Goal: Transaction & Acquisition: Purchase product/service

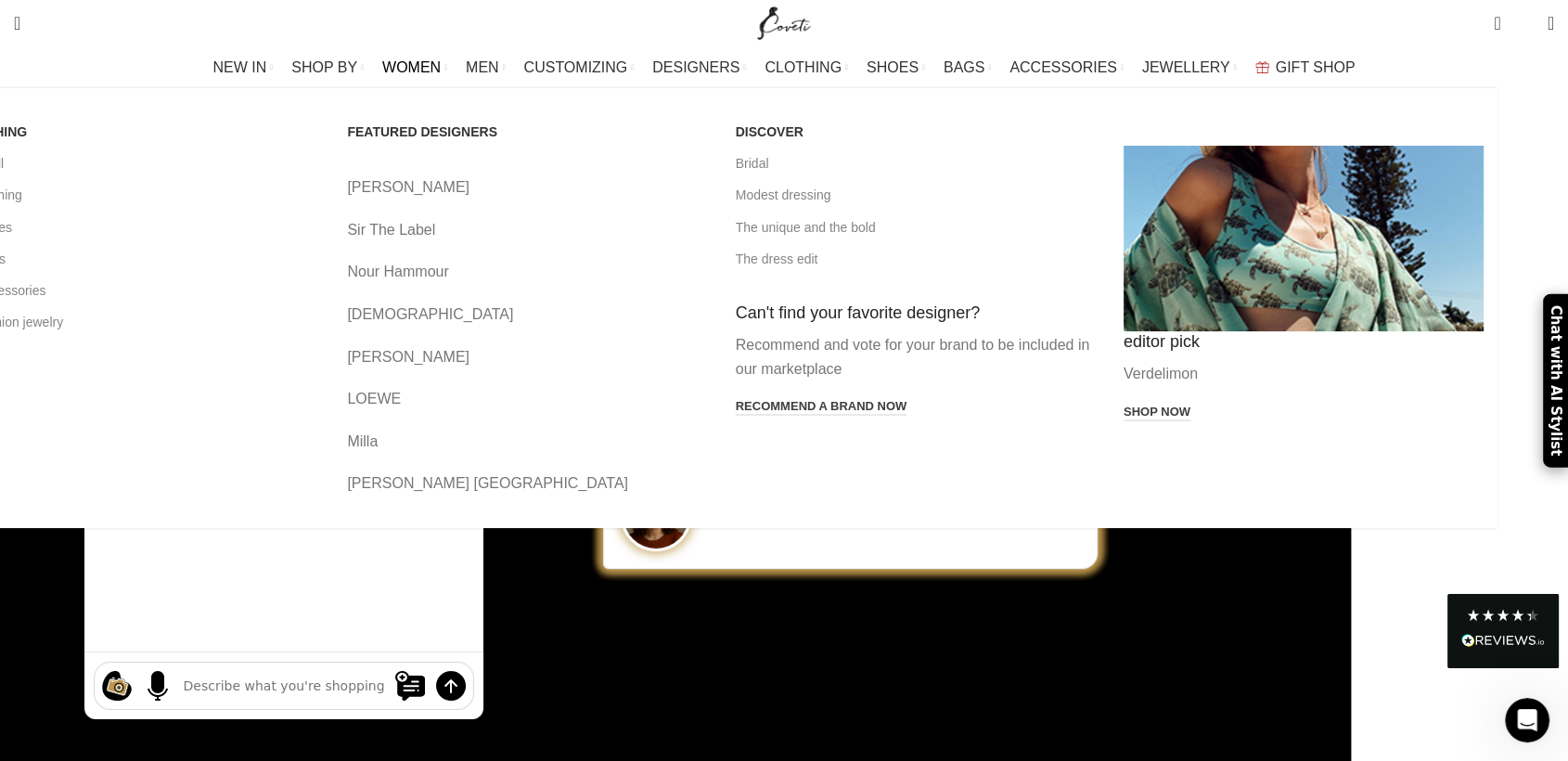
click at [441, 68] on span "WOMEN" at bounding box center [412, 67] width 59 height 18
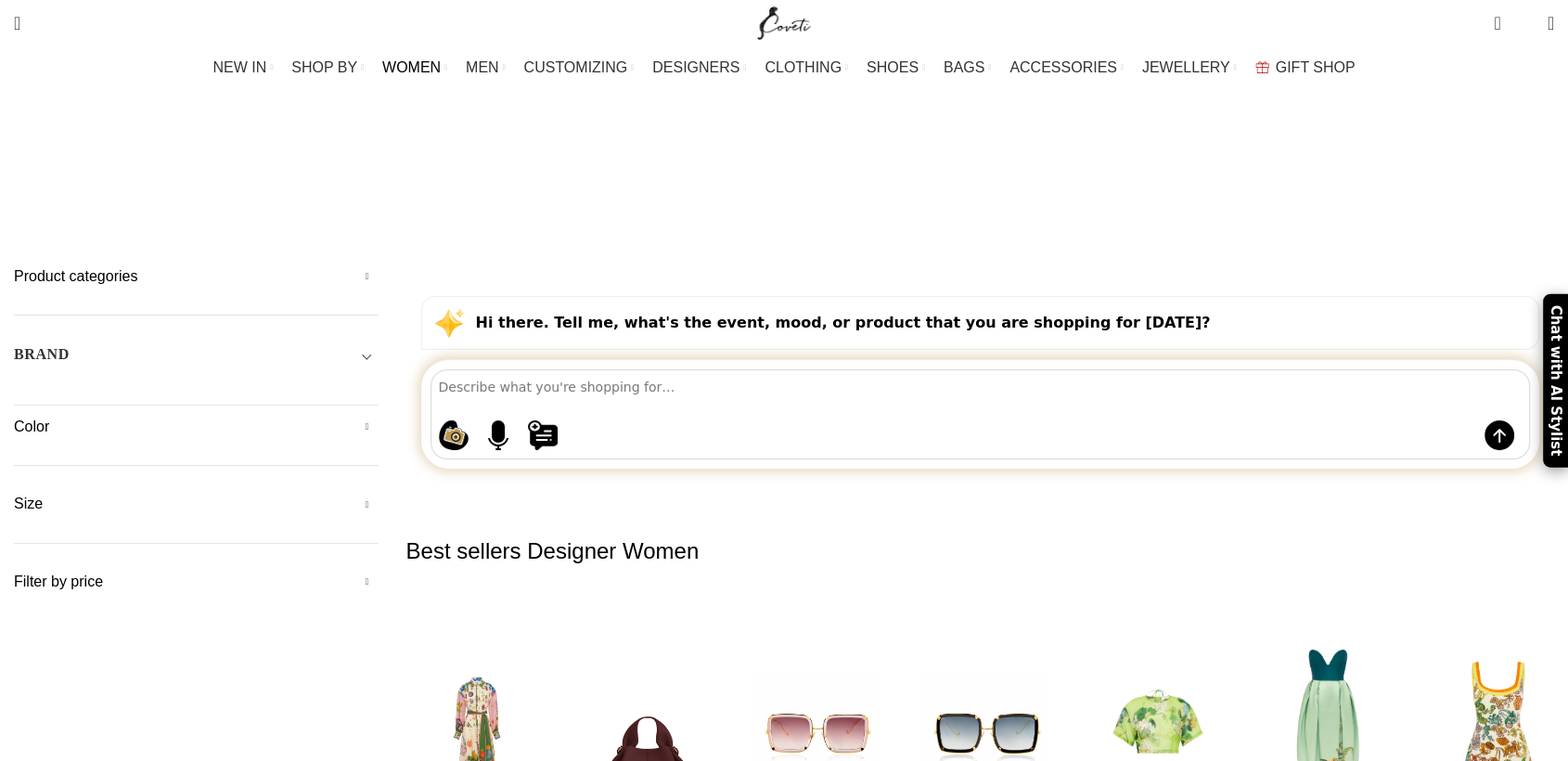
click at [774, 371] on textarea at bounding box center [984, 387] width 1091 height 32
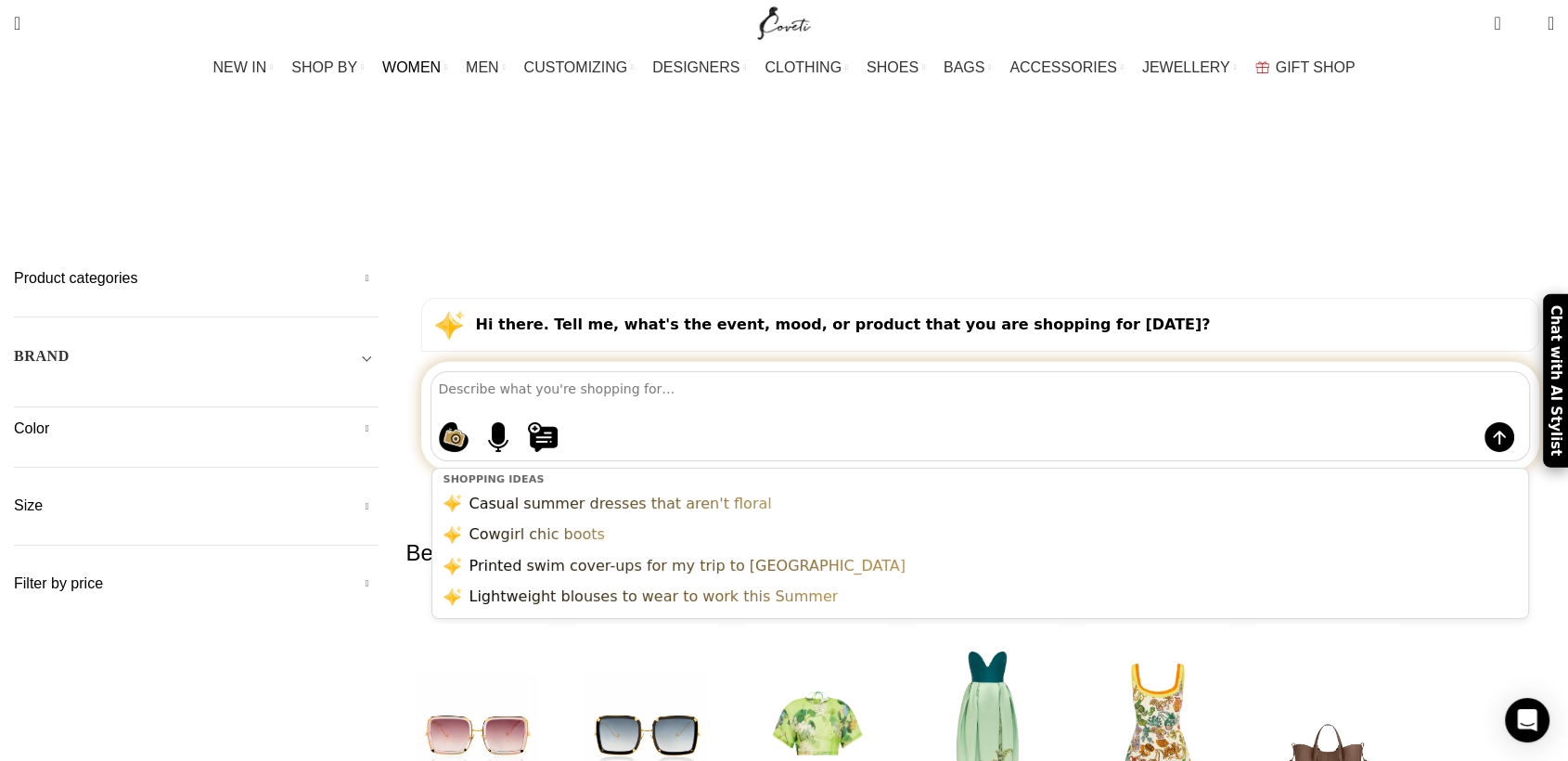
click at [583, 372] on textarea at bounding box center [984, 389] width 1091 height 32
